Goal: Information Seeking & Learning: Learn about a topic

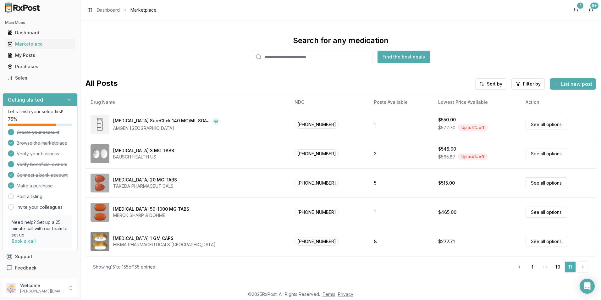
click at [297, 60] on input "search" at bounding box center [312, 57] width 121 height 13
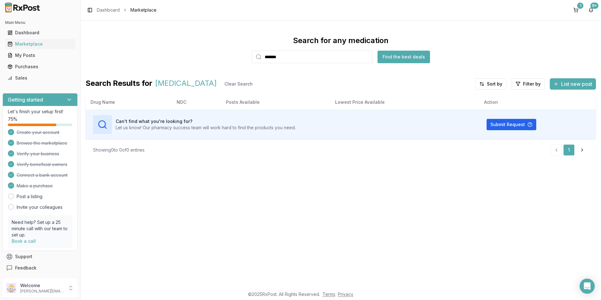
drag, startPoint x: 300, startPoint y: 59, endPoint x: 250, endPoint y: 63, distance: 49.8
click at [250, 63] on div "Search for any medication ******* Find the best deals Search Results for [MEDIC…" at bounding box center [340, 98] width 510 height 125
type input "*"
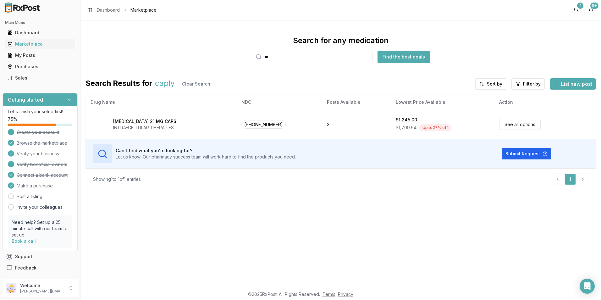
type input "*"
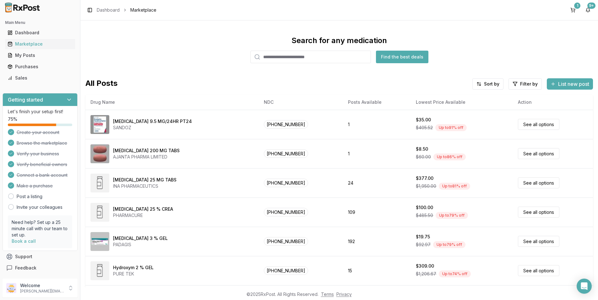
click at [271, 55] on input "search" at bounding box center [310, 57] width 121 height 13
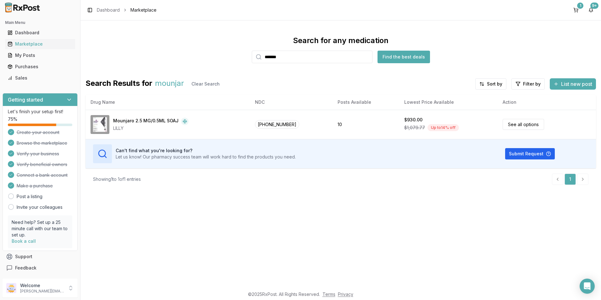
drag, startPoint x: 290, startPoint y: 56, endPoint x: 240, endPoint y: 63, distance: 50.8
click at [240, 63] on div "Search for any medication ******* Find the best deals" at bounding box center [340, 50] width 510 height 28
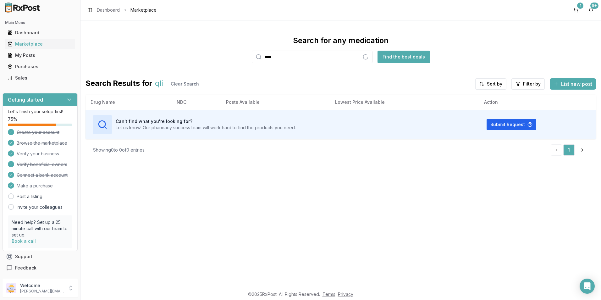
type input "****"
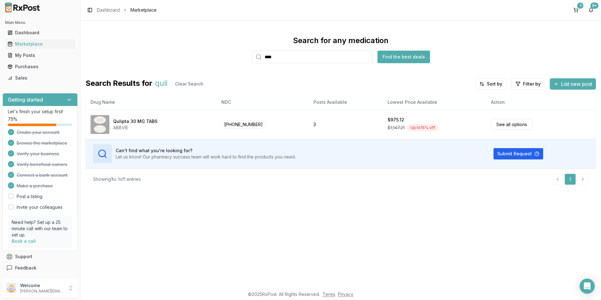
click at [367, 57] on input "****" at bounding box center [312, 57] width 121 height 13
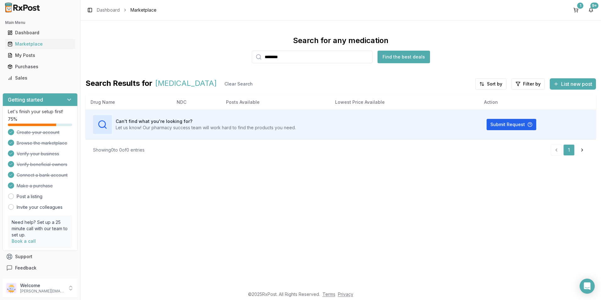
drag, startPoint x: 310, startPoint y: 56, endPoint x: 232, endPoint y: 64, distance: 78.4
click at [232, 64] on div "Search for any medication ******** Find the best deals Search Results for [MEDI…" at bounding box center [340, 98] width 510 height 125
type input "*******"
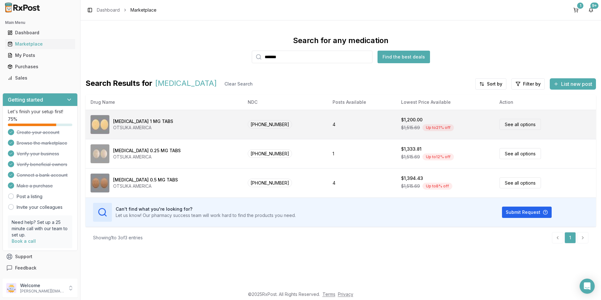
click at [213, 112] on td "[MEDICAL_DATA] 1 MG TABS OTSUKA AMERICA" at bounding box center [163, 124] width 157 height 29
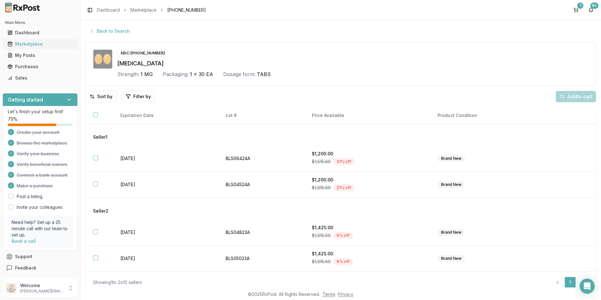
click at [28, 45] on div "Marketplace" at bounding box center [40, 44] width 65 height 6
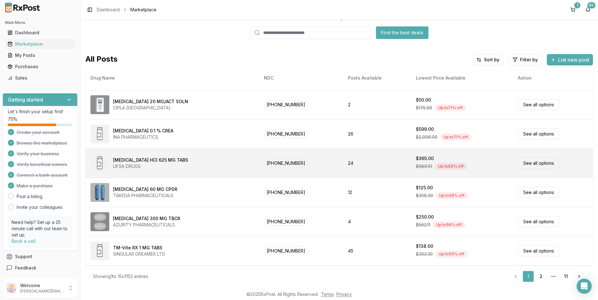
scroll to position [1, 0]
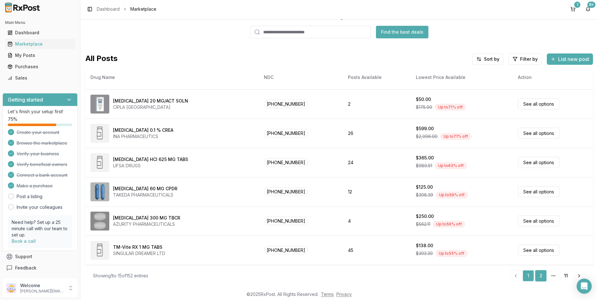
click at [542, 277] on link "2" at bounding box center [541, 275] width 11 height 11
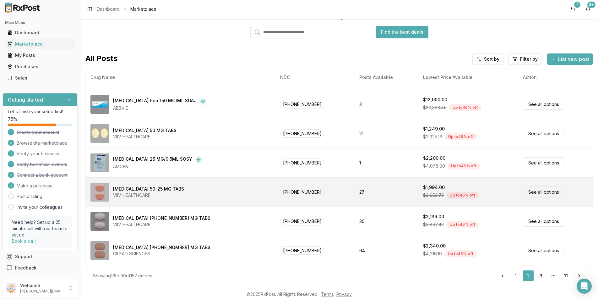
scroll to position [259, 0]
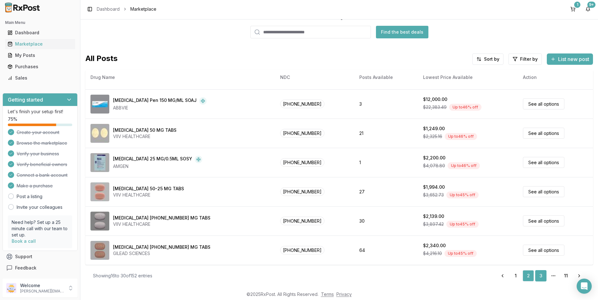
click at [539, 274] on link "3" at bounding box center [541, 275] width 11 height 11
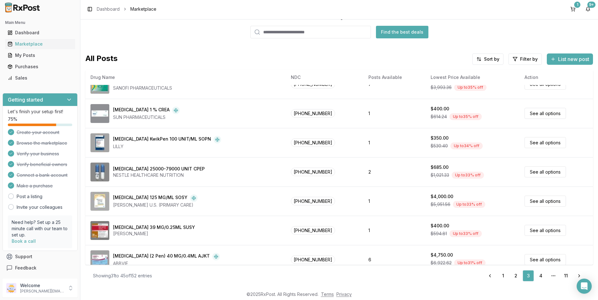
scroll to position [259, 0]
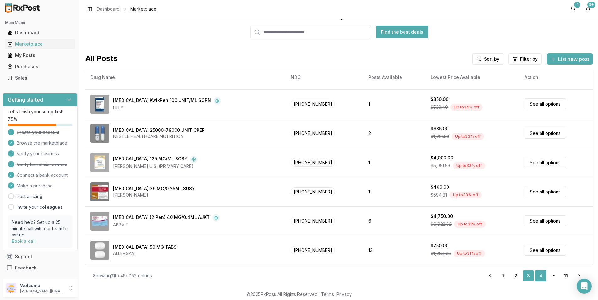
click at [539, 277] on link "4" at bounding box center [541, 275] width 11 height 11
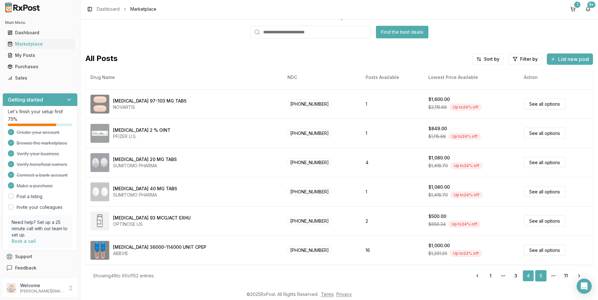
click at [536, 276] on link "5" at bounding box center [541, 275] width 11 height 11
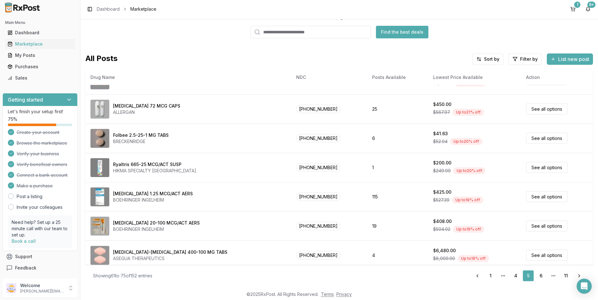
scroll to position [259, 0]
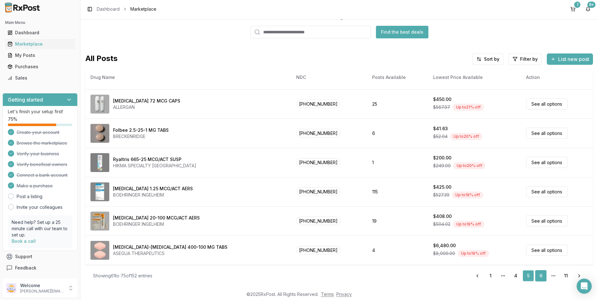
click at [541, 273] on link "6" at bounding box center [541, 275] width 11 height 11
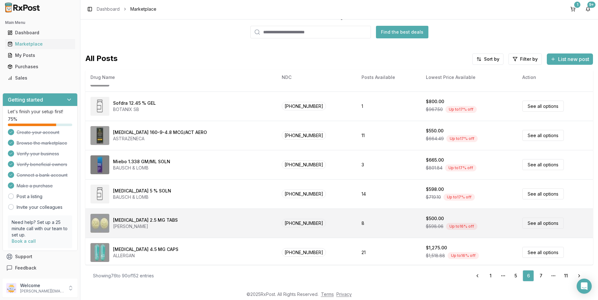
scroll to position [259, 0]
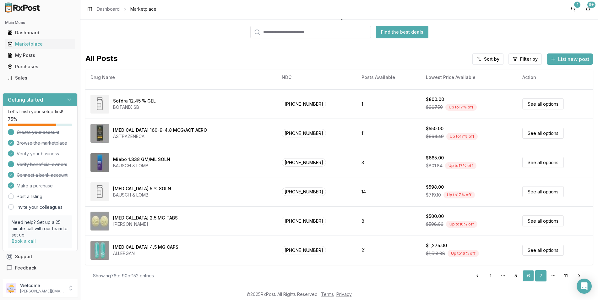
click at [538, 278] on link "7" at bounding box center [541, 275] width 11 height 11
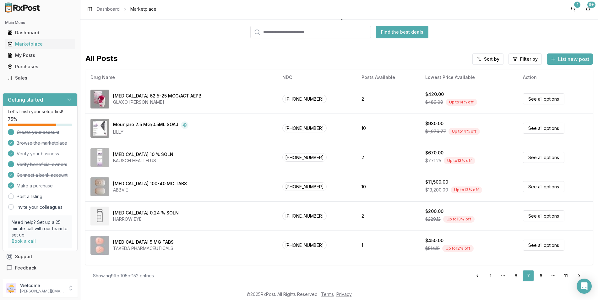
scroll to position [259, 0]
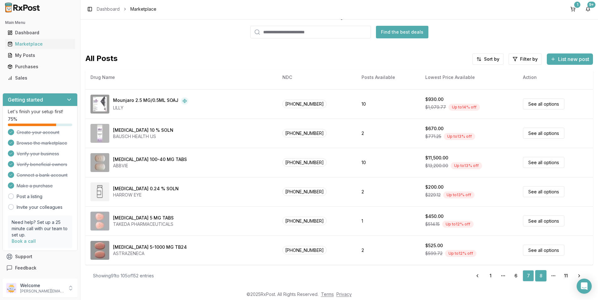
click at [536, 272] on link "8" at bounding box center [541, 275] width 11 height 11
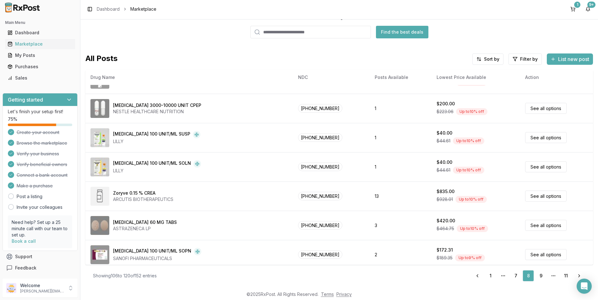
scroll to position [259, 0]
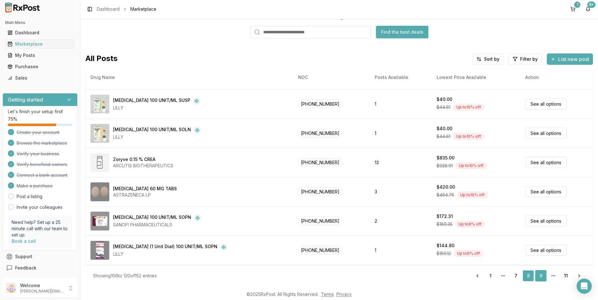
click at [537, 277] on link "9" at bounding box center [541, 275] width 11 height 11
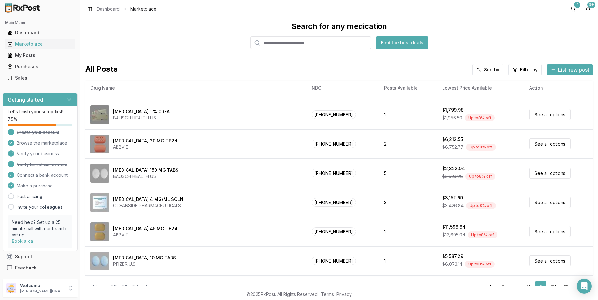
scroll to position [24, 0]
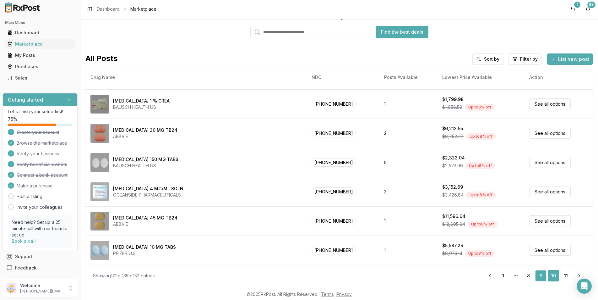
click at [549, 274] on link "10" at bounding box center [553, 275] width 11 height 11
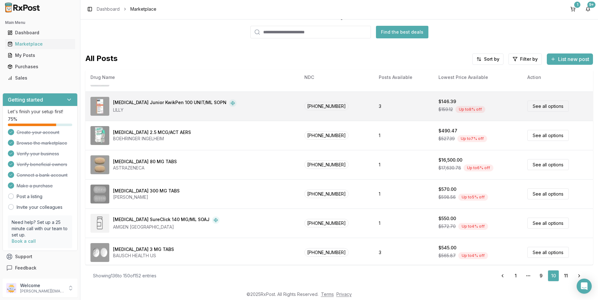
scroll to position [259, 0]
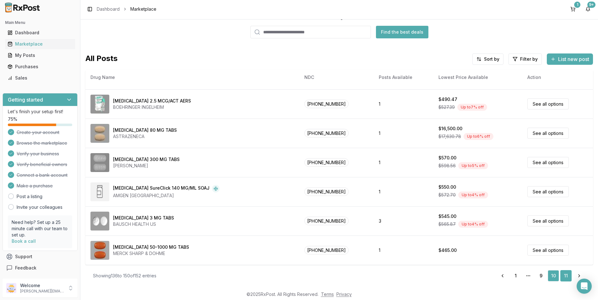
click at [565, 275] on link "11" at bounding box center [566, 275] width 11 height 11
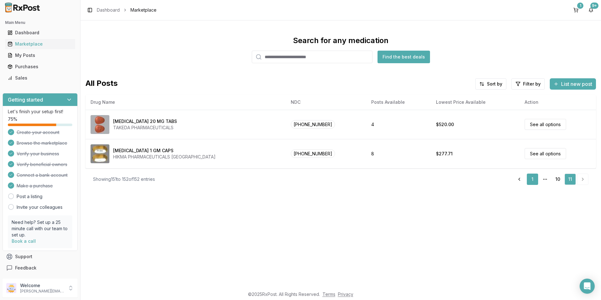
click at [531, 180] on link "1" at bounding box center [532, 178] width 11 height 11
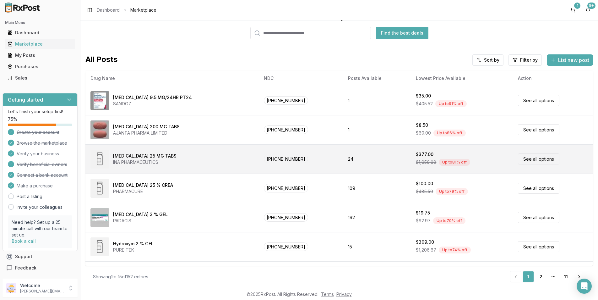
click at [372, 161] on td "24" at bounding box center [377, 158] width 68 height 29
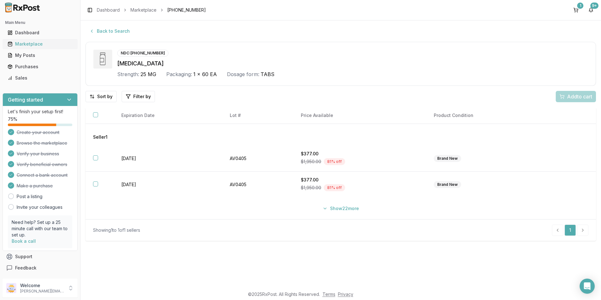
click at [23, 46] on div "Marketplace" at bounding box center [40, 44] width 65 height 6
